Goal: Task Accomplishment & Management: Use online tool/utility

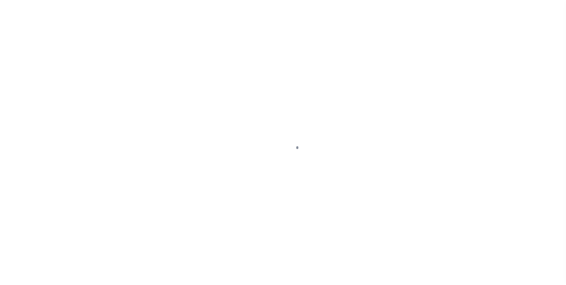
scroll to position [6, 0]
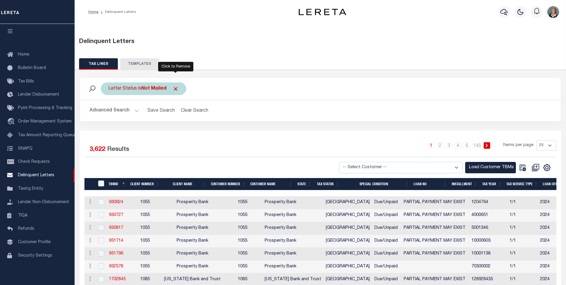
click at [177, 89] on span "Click to Remove" at bounding box center [175, 89] width 6 height 6
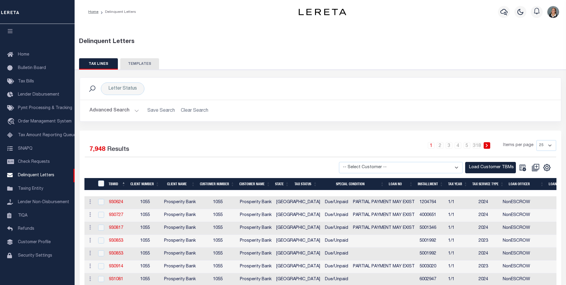
click at [136, 110] on button "Advanced Search" at bounding box center [115, 111] width 50 height 12
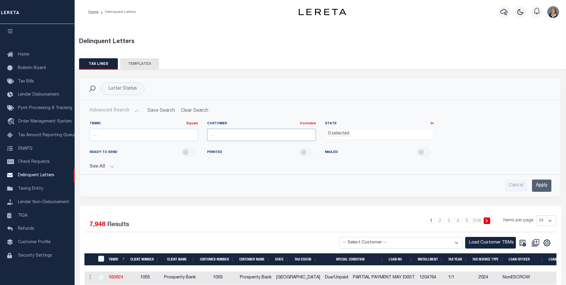
click at [255, 133] on input "text" at bounding box center [261, 135] width 109 height 12
type input "Citizens"
click at [547, 185] on input "Apply" at bounding box center [541, 185] width 19 height 12
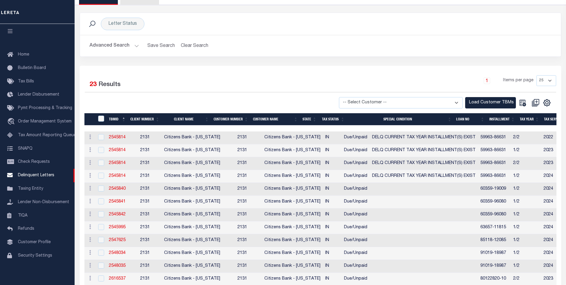
scroll to position [64, 0]
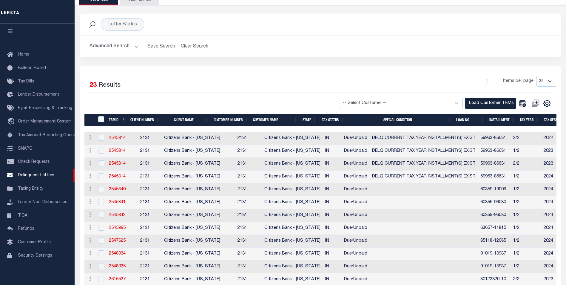
click at [457, 102] on select "-- Select Customer -- Accumatch - Refunds All In Credit Union Amarillo National…" at bounding box center [401, 104] width 124 height 12
select select "2131"
click at [345, 98] on select "-- Select Customer -- Accumatch - Refunds All In Credit Union Amarillo National…" at bounding box center [401, 104] width 124 height 12
click at [490, 104] on button "Load Customer TBMs" at bounding box center [490, 104] width 51 height 12
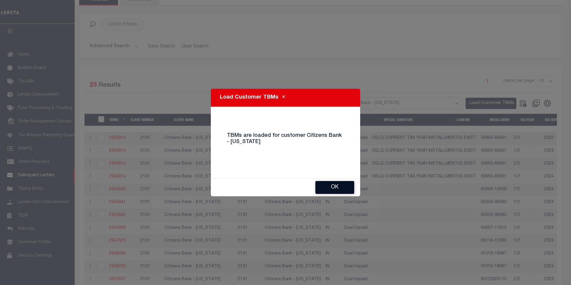
click at [336, 188] on button "Ok" at bounding box center [334, 187] width 39 height 13
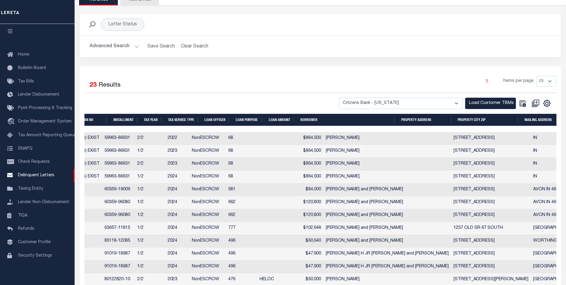
scroll to position [0, 421]
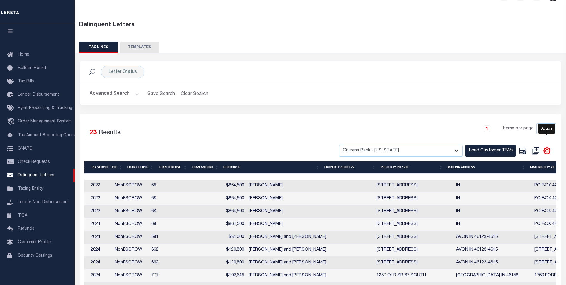
click at [548, 153] on icon "" at bounding box center [547, 151] width 8 height 8
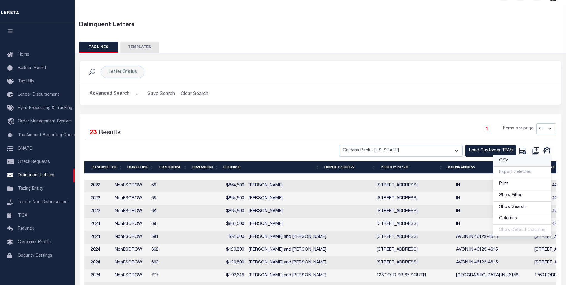
click at [503, 163] on link "CSV" at bounding box center [522, 161] width 58 height 12
